Goal: Task Accomplishment & Management: Manage account settings

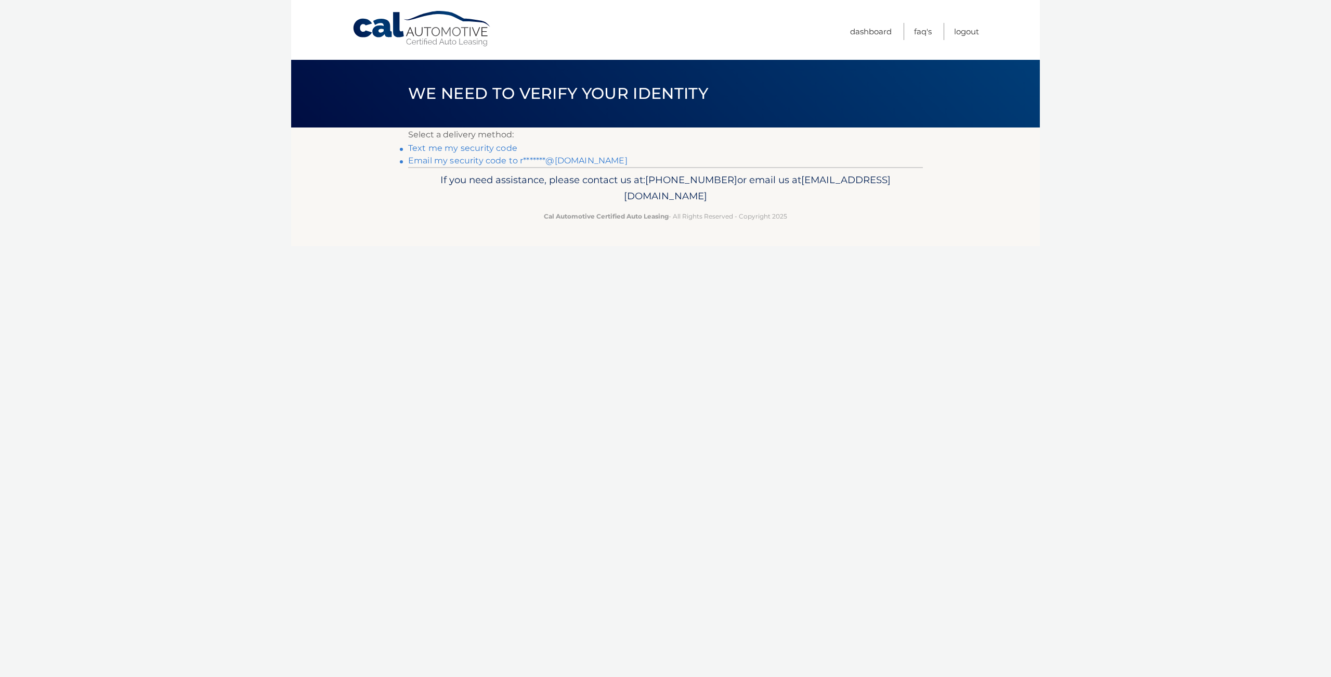
click at [490, 158] on link "Email my security code to r*******@gmail.com" at bounding box center [517, 160] width 219 height 10
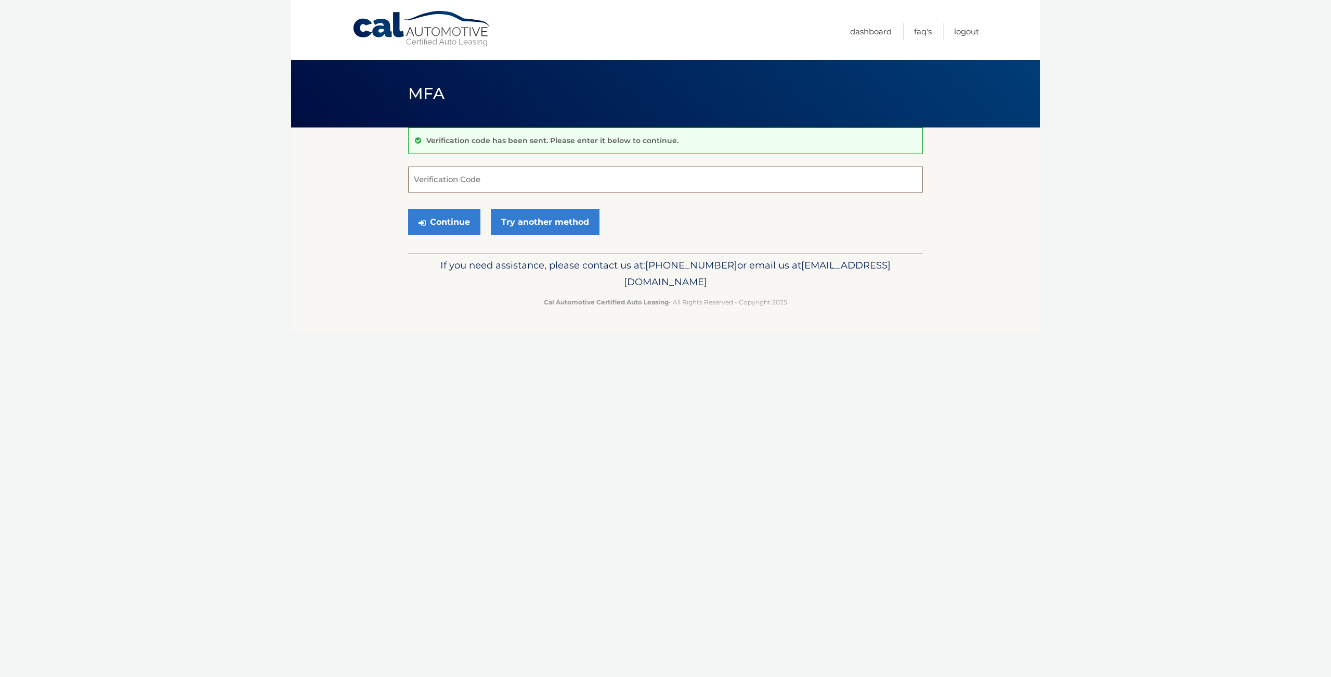
click at [456, 179] on input "Verification Code" at bounding box center [665, 179] width 515 height 26
type input "696090"
click at [444, 220] on button "Continue" at bounding box center [444, 222] width 72 height 26
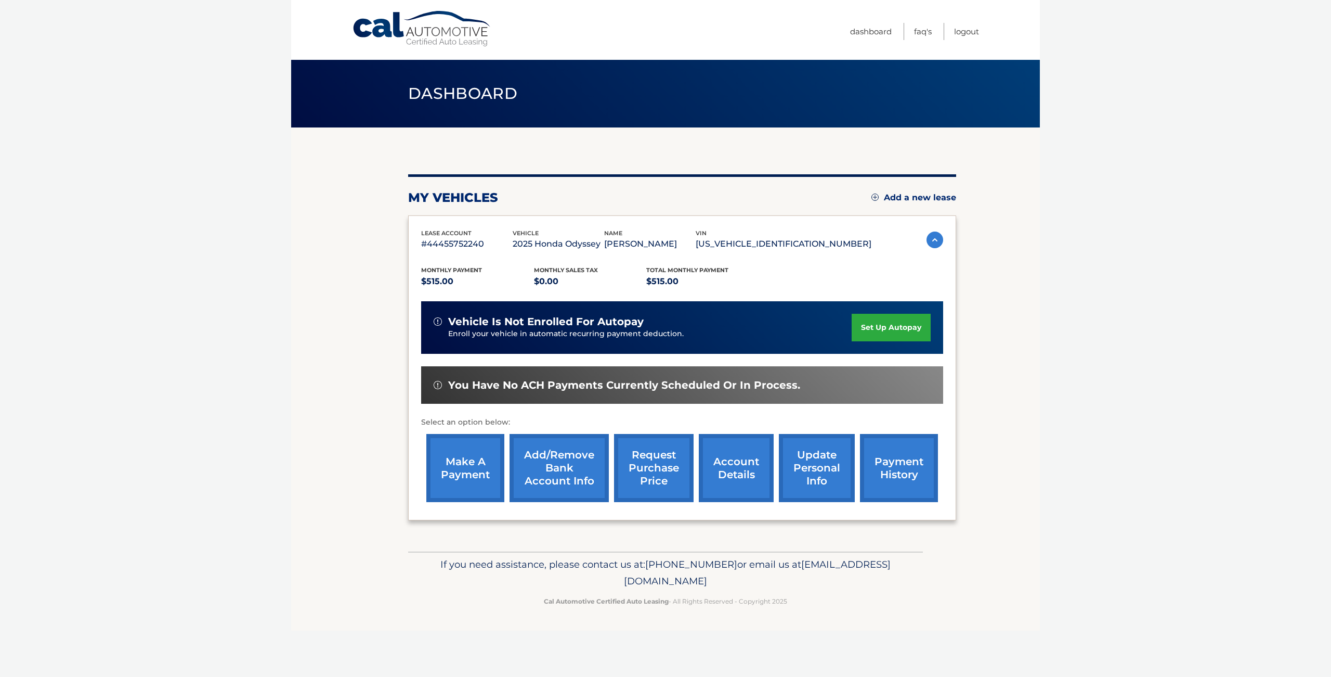
click at [704, 498] on link "account details" at bounding box center [736, 468] width 75 height 68
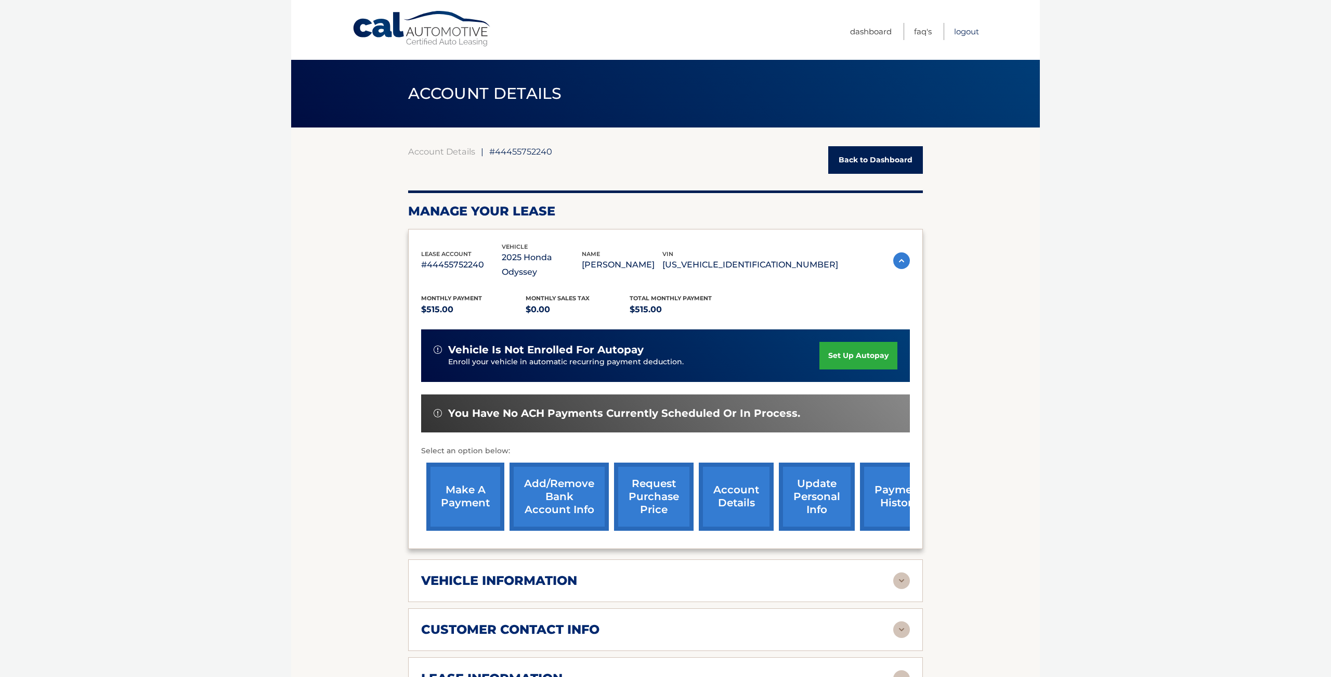
click at [968, 32] on link "Logout" at bounding box center [966, 31] width 25 height 17
